Goal: Task Accomplishment & Management: Manage account settings

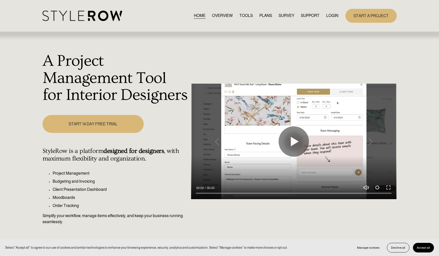
click at [331, 14] on link "LOGIN" at bounding box center [332, 15] width 12 height 7
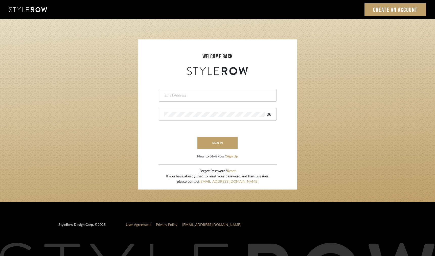
type input "ann@annkottlerhome.com"
click at [230, 96] on input "ann@annkottlerhome.com" at bounding box center [217, 95] width 106 height 5
click at [263, 122] on form "ann@annkottlerhome.com sign in New to StyleRow? Sign Up" at bounding box center [217, 117] width 149 height 83
click at [216, 143] on button "sign in" at bounding box center [217, 143] width 40 height 12
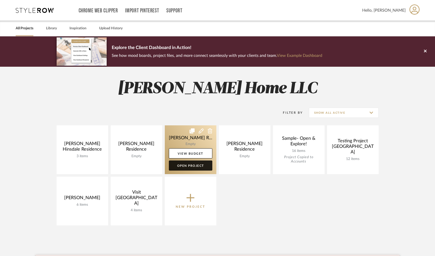
click at [181, 165] on link "Open Project" at bounding box center [190, 166] width 43 height 10
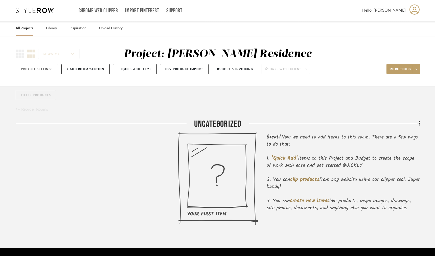
click at [42, 67] on button "Project Settings" at bounding box center [37, 69] width 42 height 10
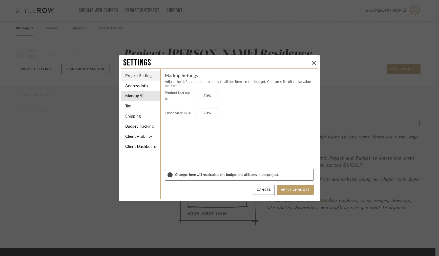
click at [142, 78] on li "Project Settings" at bounding box center [140, 76] width 39 height 10
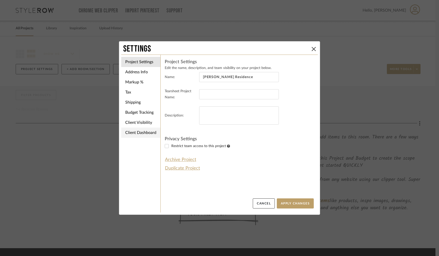
click at [132, 133] on li "Client Dashboard" at bounding box center [140, 133] width 39 height 10
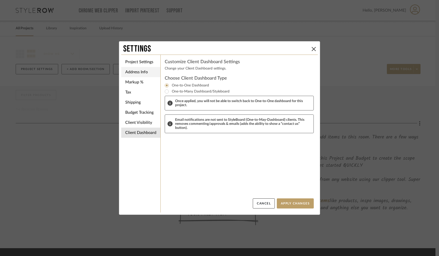
click at [137, 73] on li "Address Info" at bounding box center [140, 72] width 39 height 10
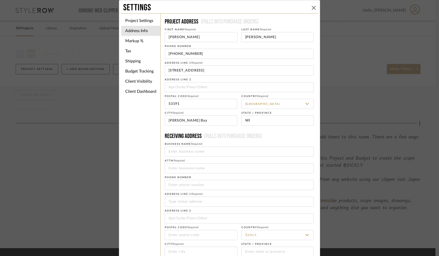
click at [311, 8] on icon at bounding box center [313, 8] width 4 height 4
